Goal: Transaction & Acquisition: Purchase product/service

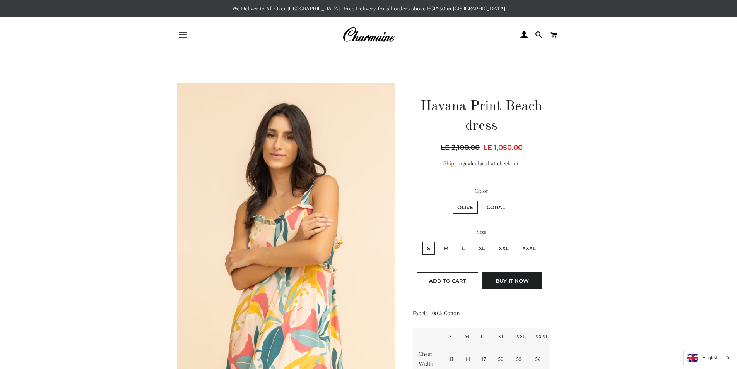
click at [188, 39] on button "Site navigation" at bounding box center [182, 34] width 19 height 19
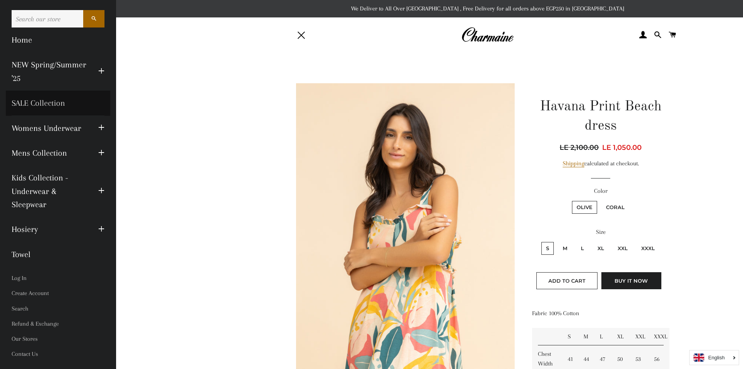
click at [58, 99] on link "SALE Collection" at bounding box center [58, 103] width 105 height 25
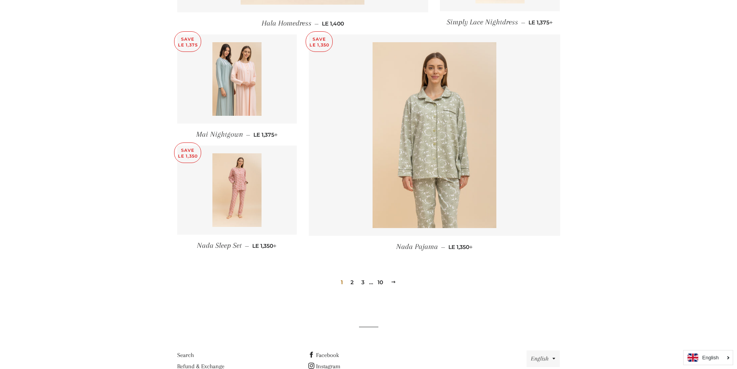
scroll to position [1030, 0]
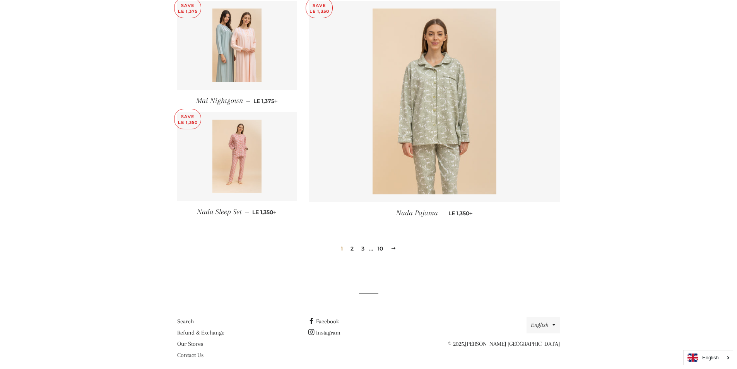
click at [355, 243] on link "2" at bounding box center [352, 249] width 9 height 12
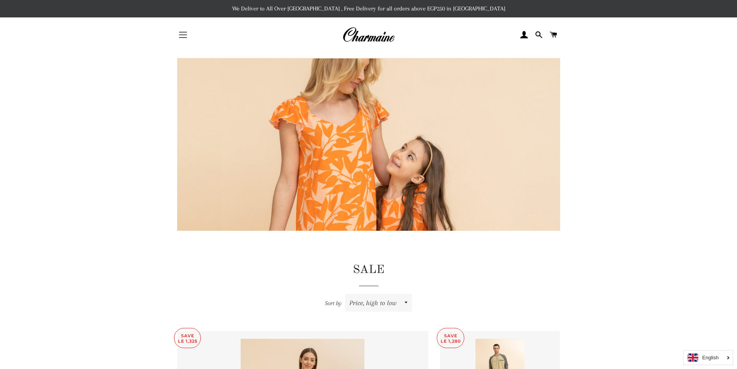
click at [186, 36] on button "Site navigation" at bounding box center [182, 34] width 19 height 19
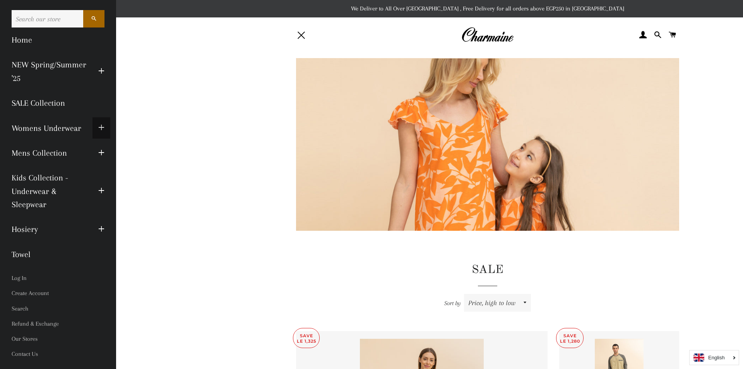
click at [99, 127] on span "button" at bounding box center [101, 128] width 6 height 10
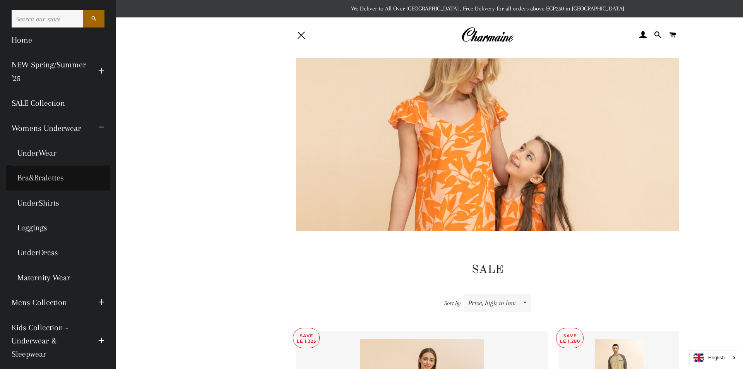
click at [32, 178] on link "Bra&Bralettes" at bounding box center [58, 177] width 105 height 25
